Goal: Task Accomplishment & Management: Use online tool/utility

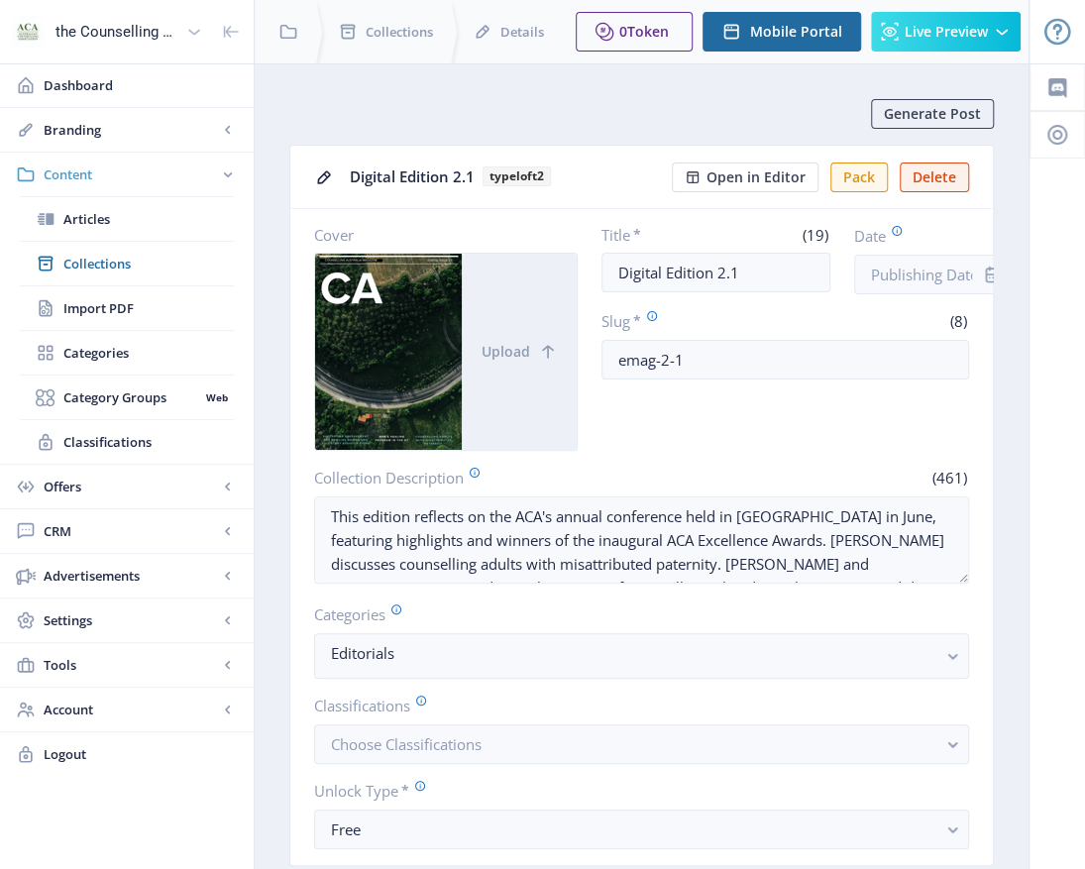
click at [85, 170] on span "Content" at bounding box center [131, 175] width 174 height 20
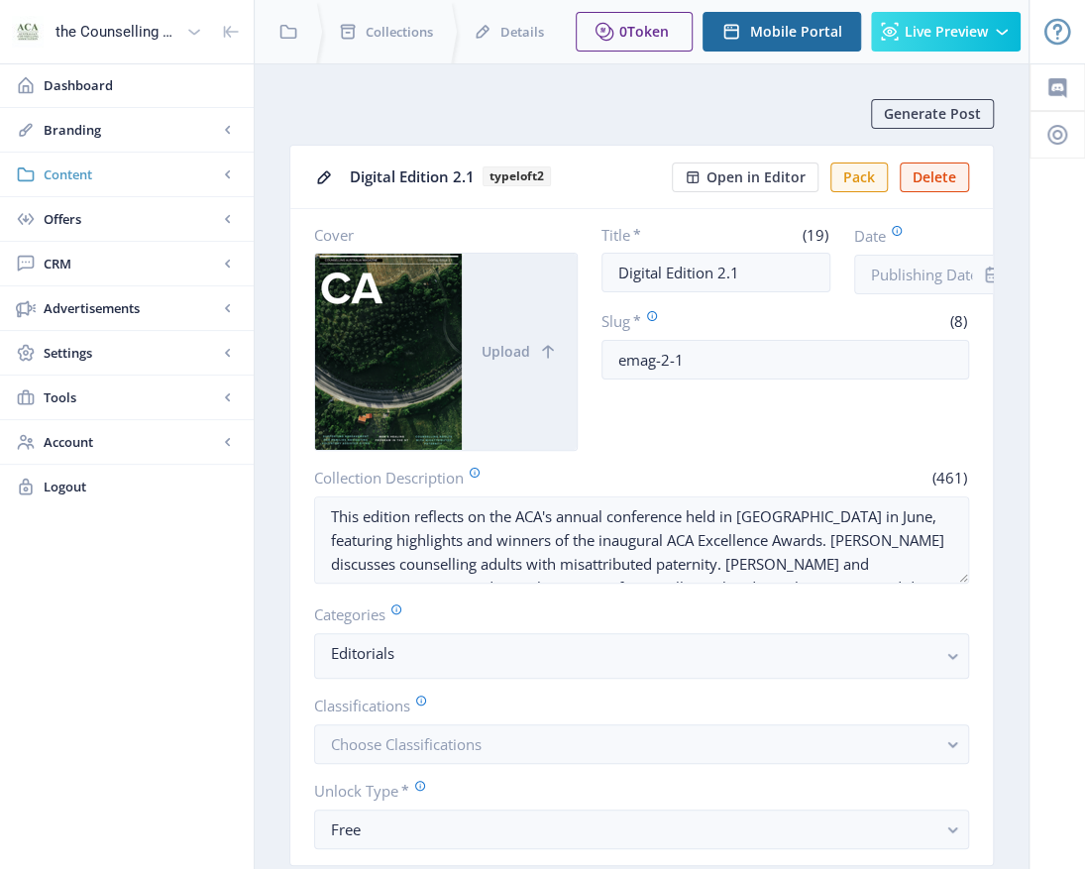
click at [101, 174] on span "Content" at bounding box center [131, 175] width 174 height 20
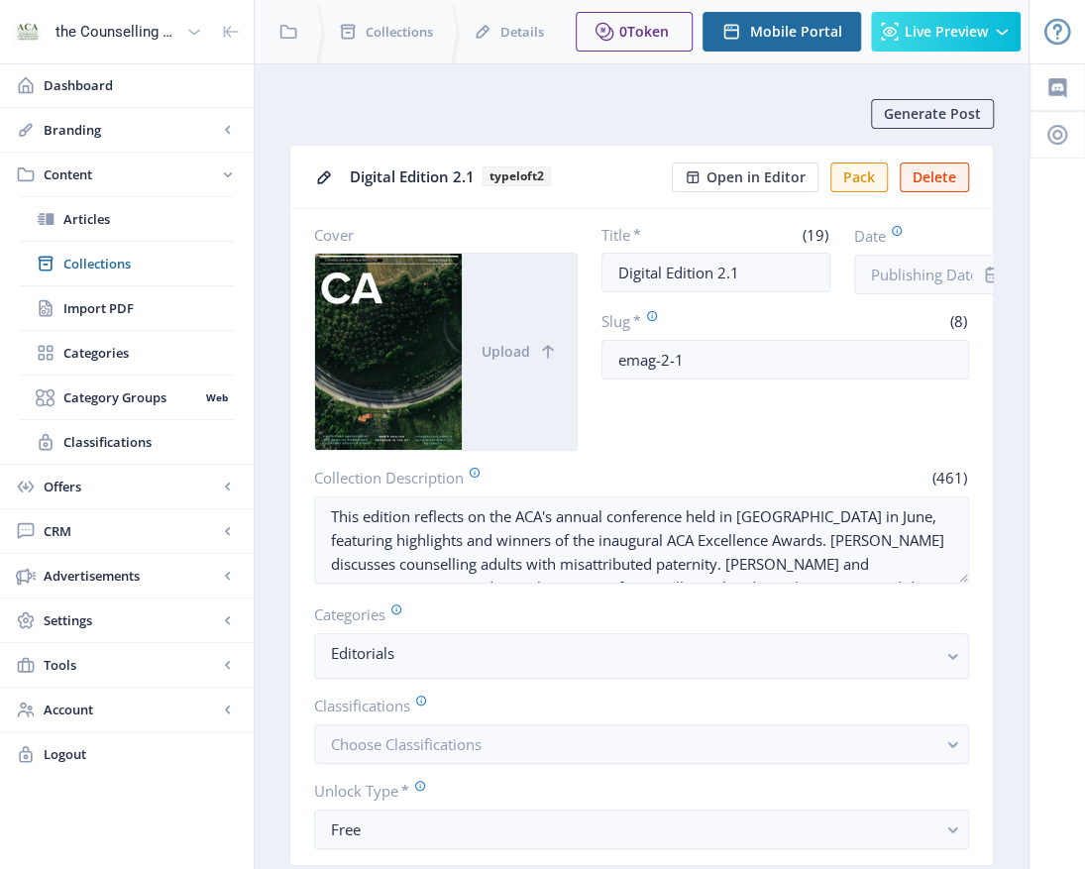
click at [101, 174] on span "Content" at bounding box center [131, 175] width 174 height 20
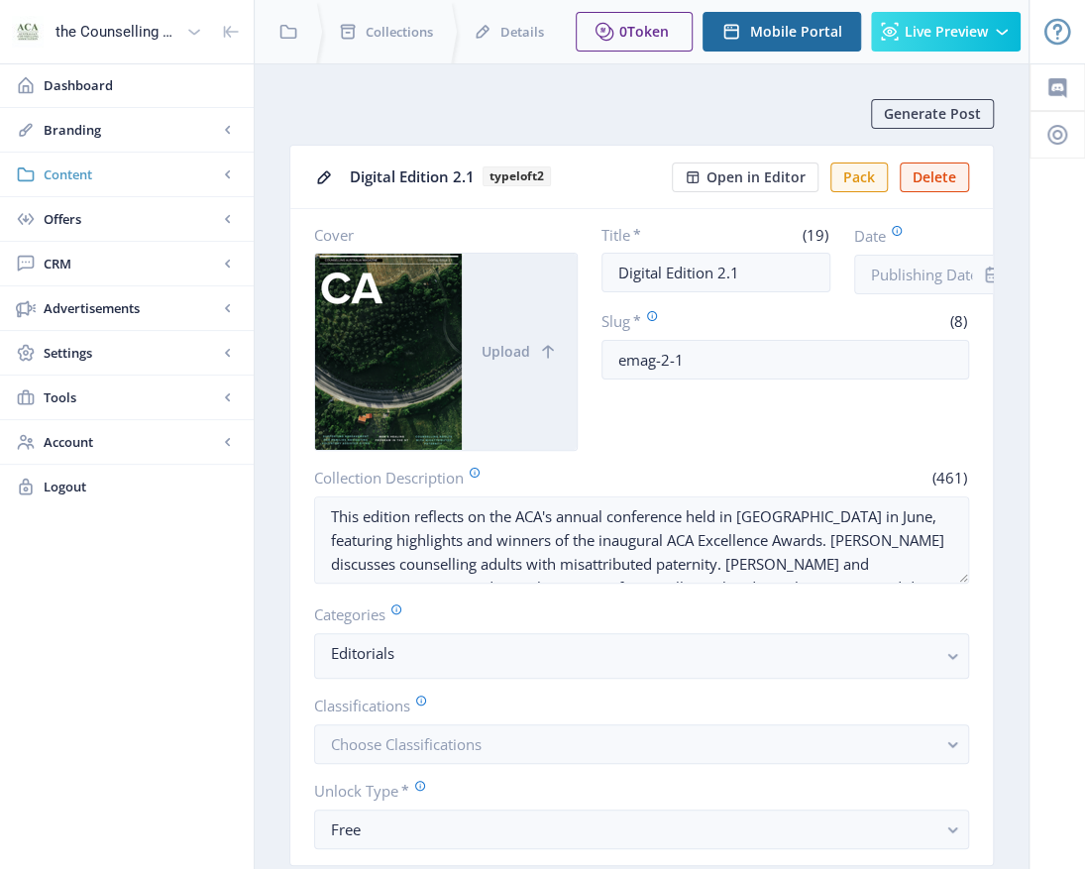
click at [99, 175] on span "Content" at bounding box center [131, 175] width 174 height 20
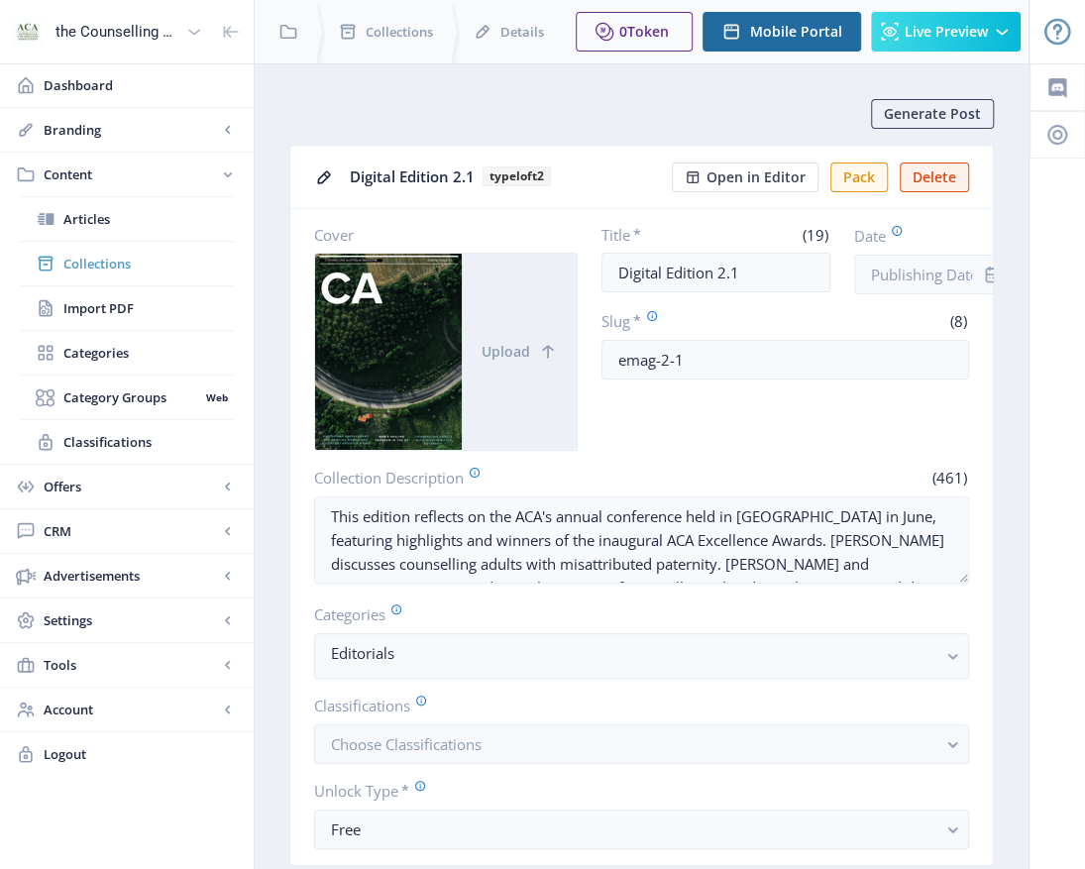
click at [121, 262] on span "Collections" at bounding box center [148, 264] width 170 height 20
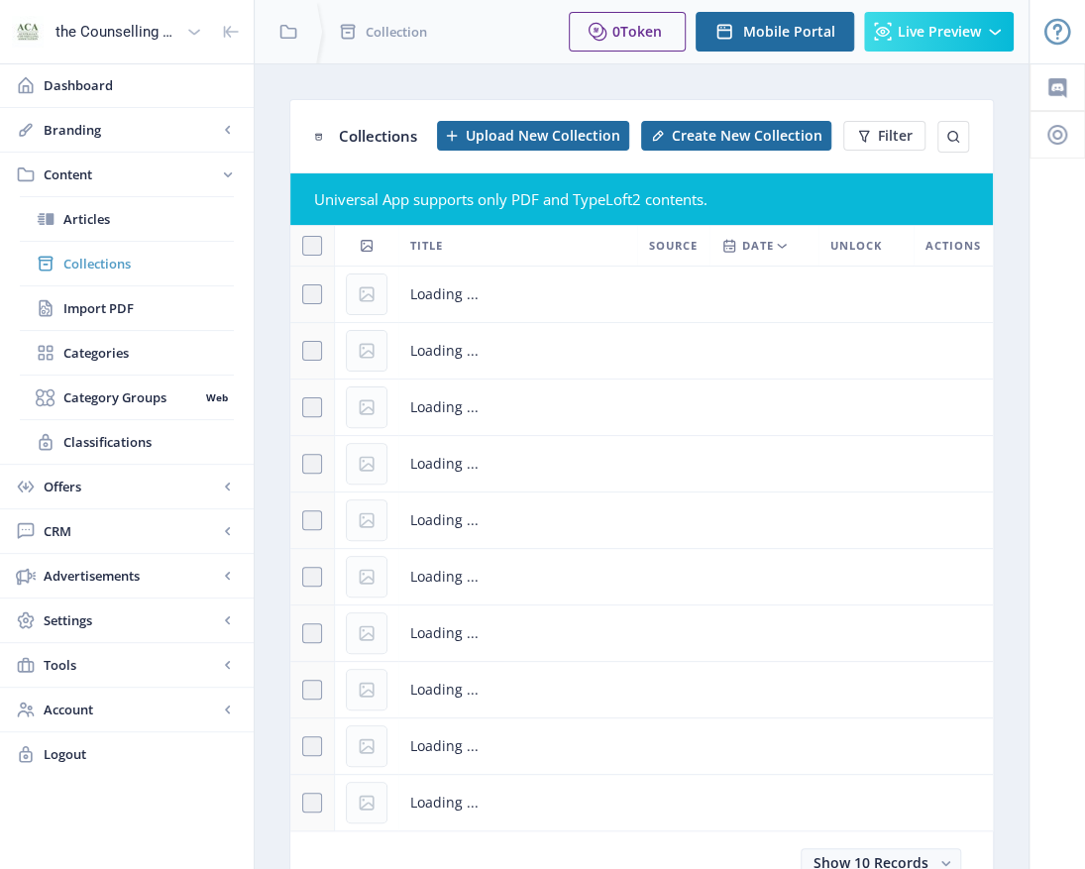
click at [121, 261] on span "Collections" at bounding box center [148, 264] width 170 height 20
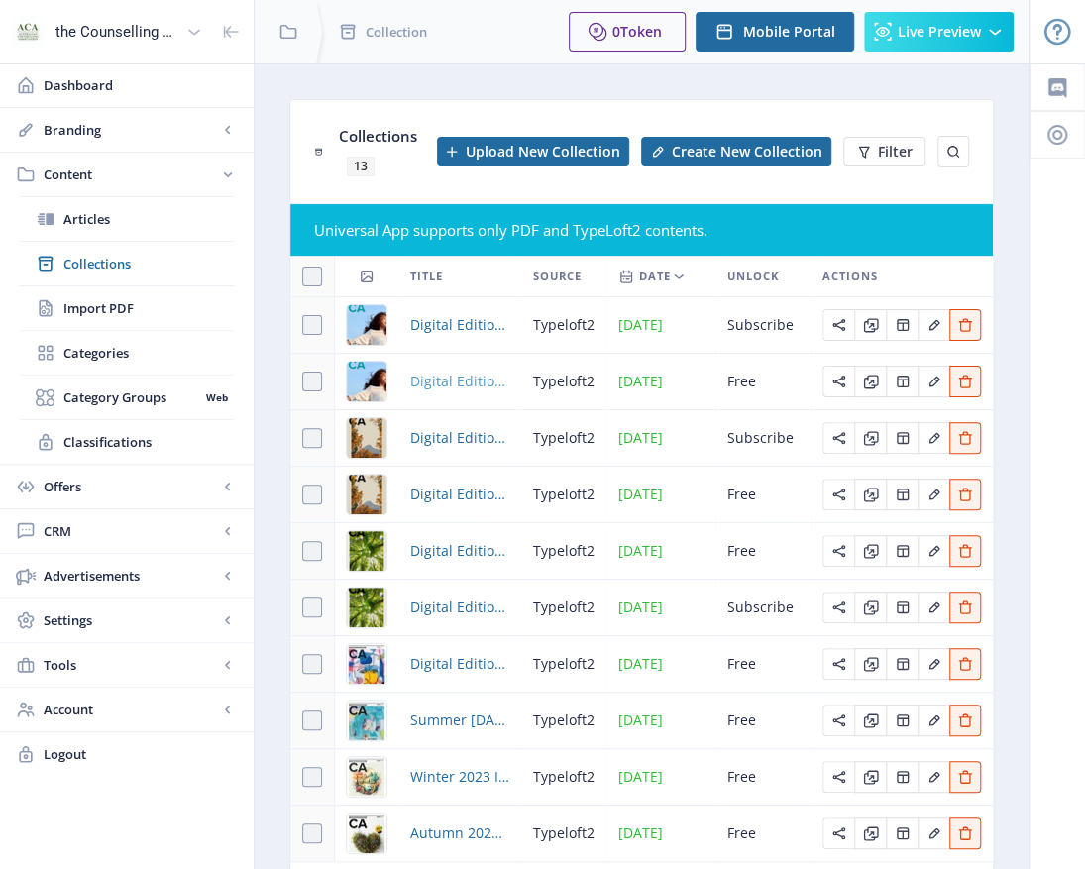
click at [440, 393] on span "Digital Edition 1.4" at bounding box center [459, 382] width 99 height 24
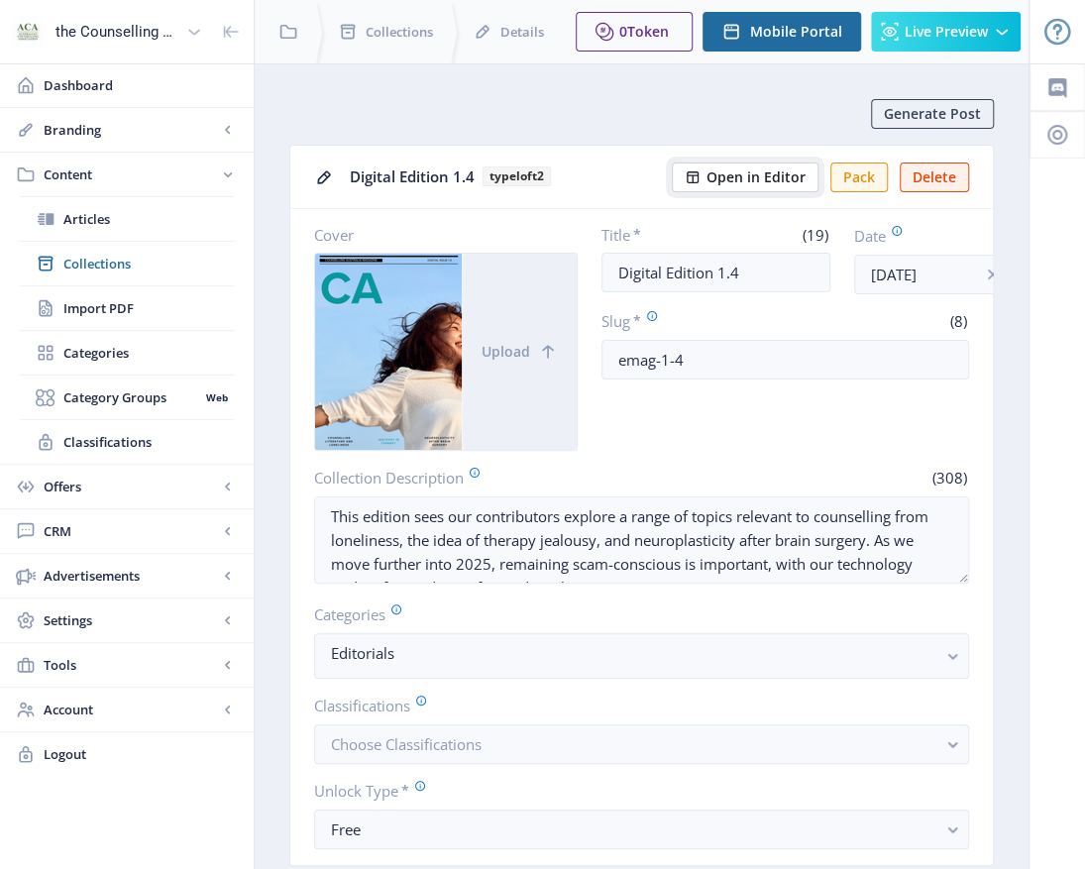
click at [779, 181] on span "Open in Editor" at bounding box center [756, 177] width 99 height 16
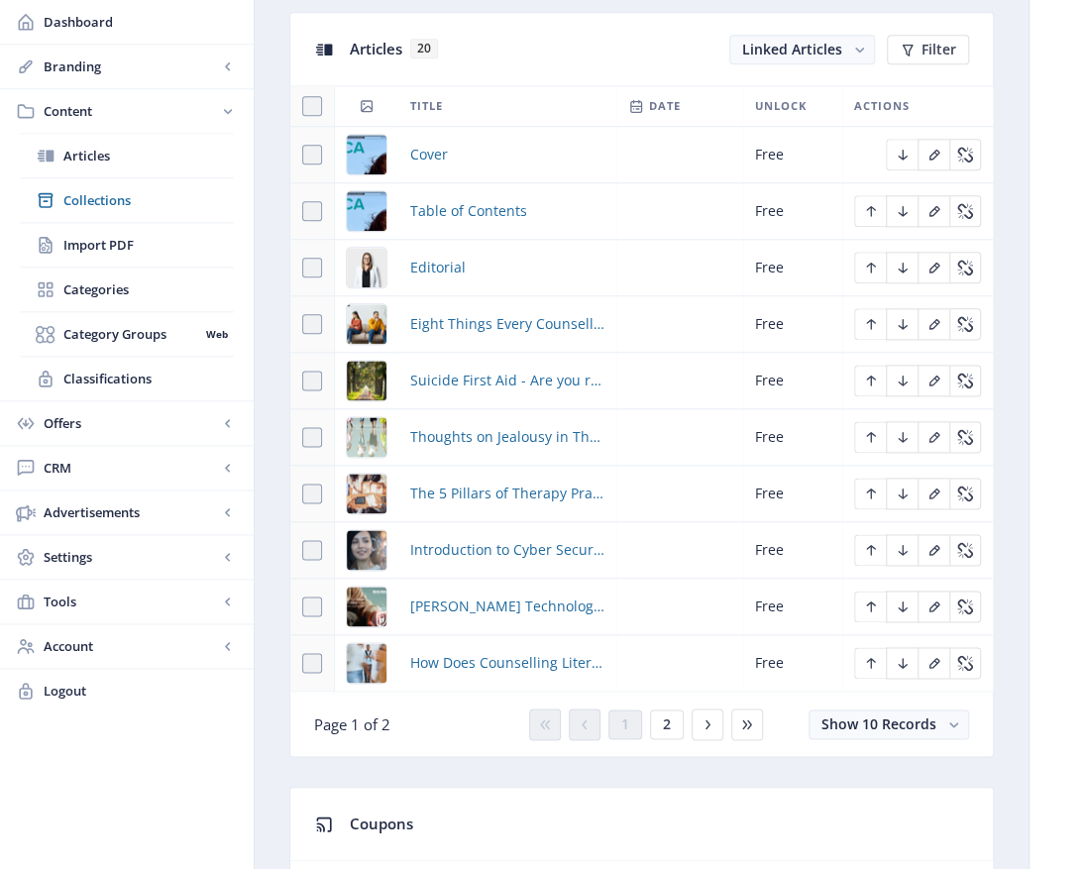
scroll to position [1090, 0]
